Goal: Navigation & Orientation: Find specific page/section

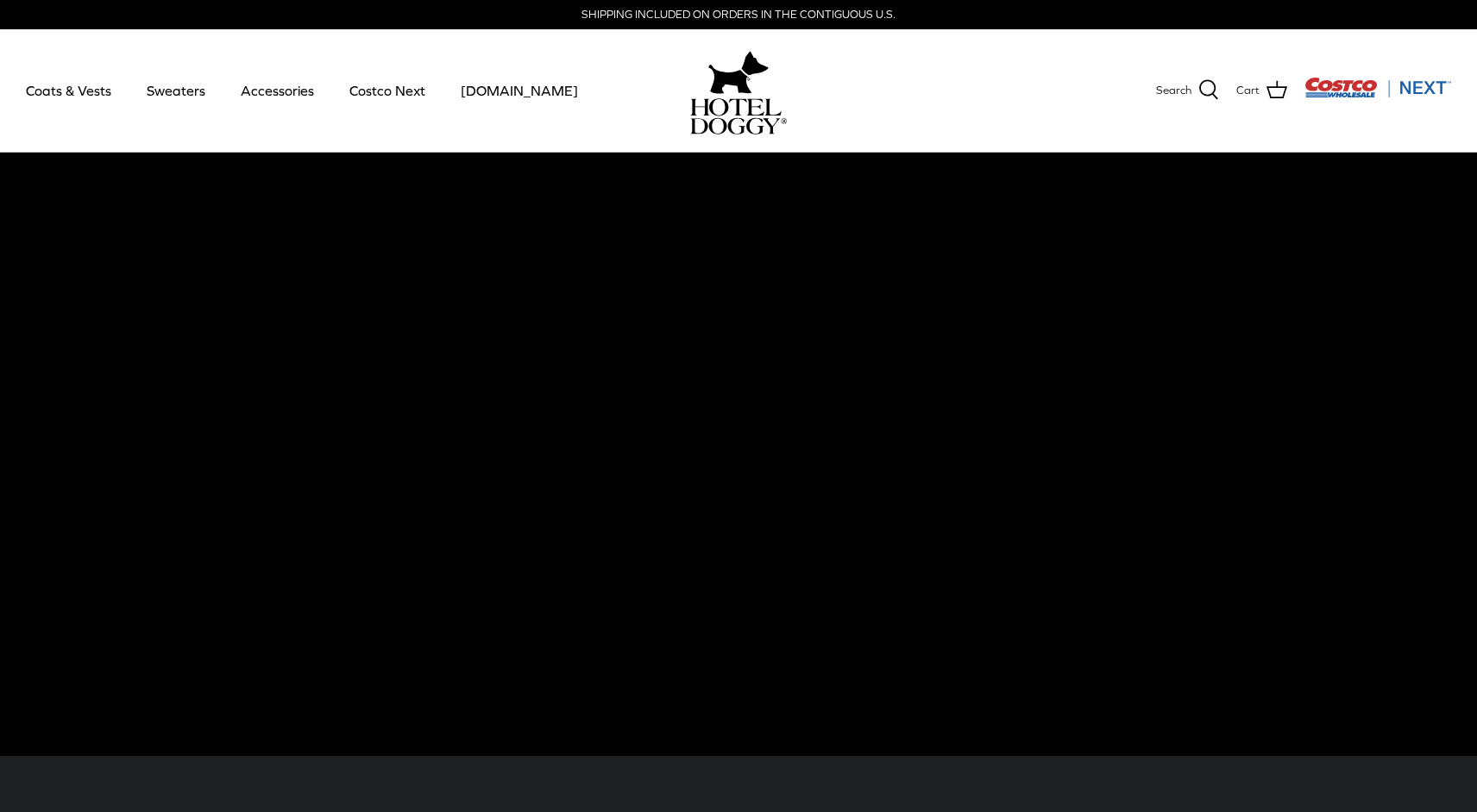
scroll to position [1, 0]
click at [285, 95] on link "Accessories" at bounding box center [277, 89] width 104 height 59
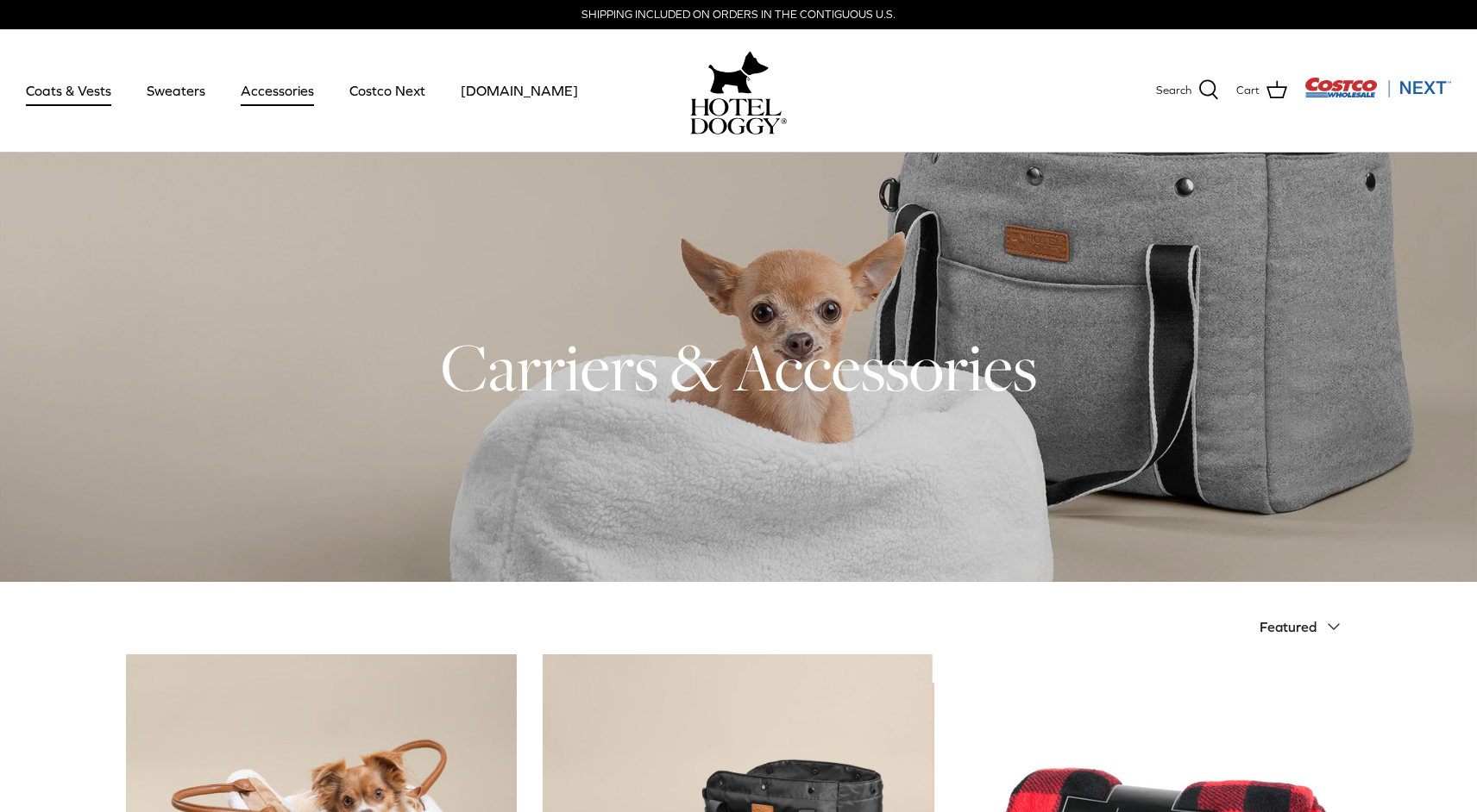
click at [94, 91] on link "Coats & Vests" at bounding box center [68, 90] width 116 height 59
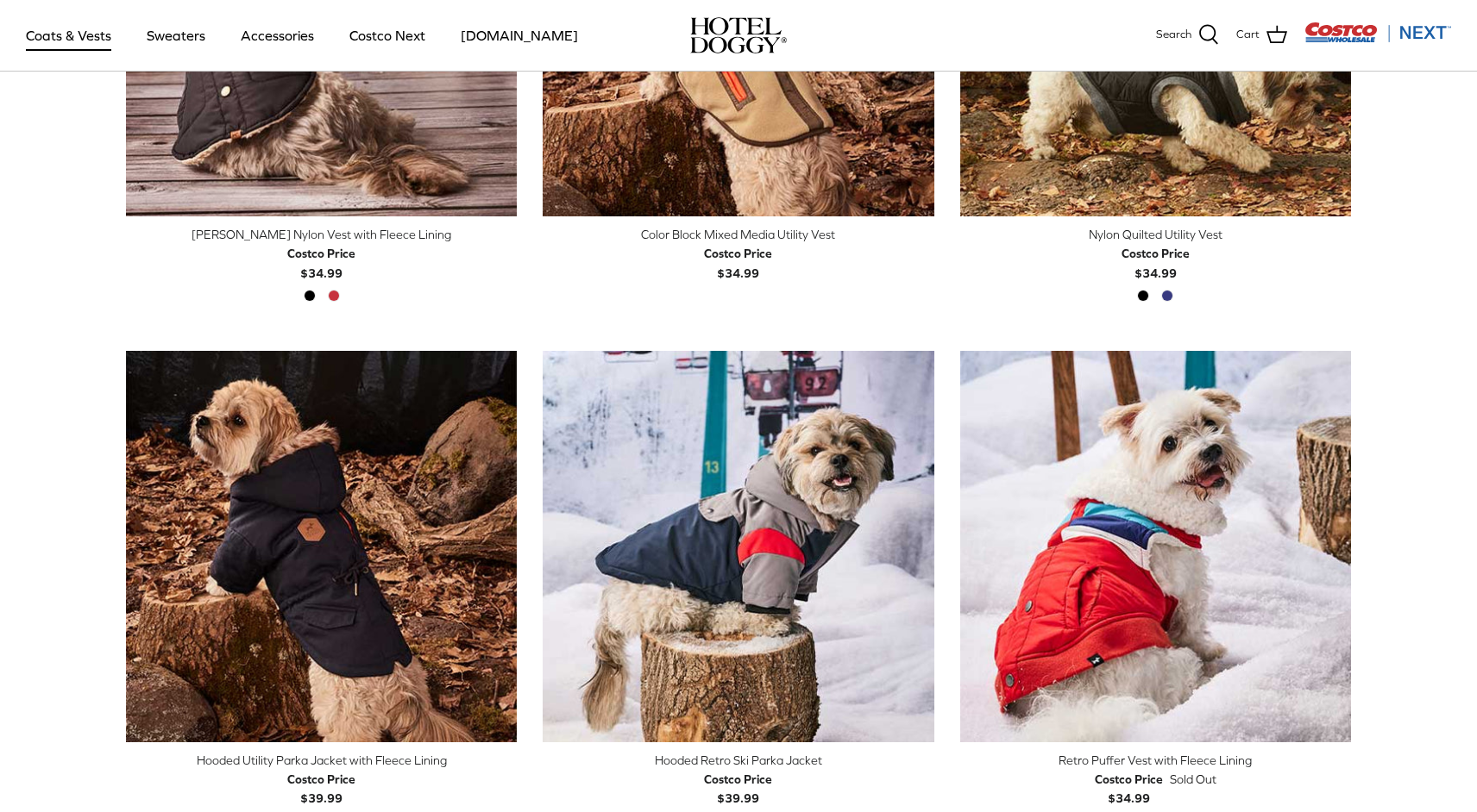
scroll to position [545, 0]
